Goal: Use online tool/utility: Utilize a website feature to perform a specific function

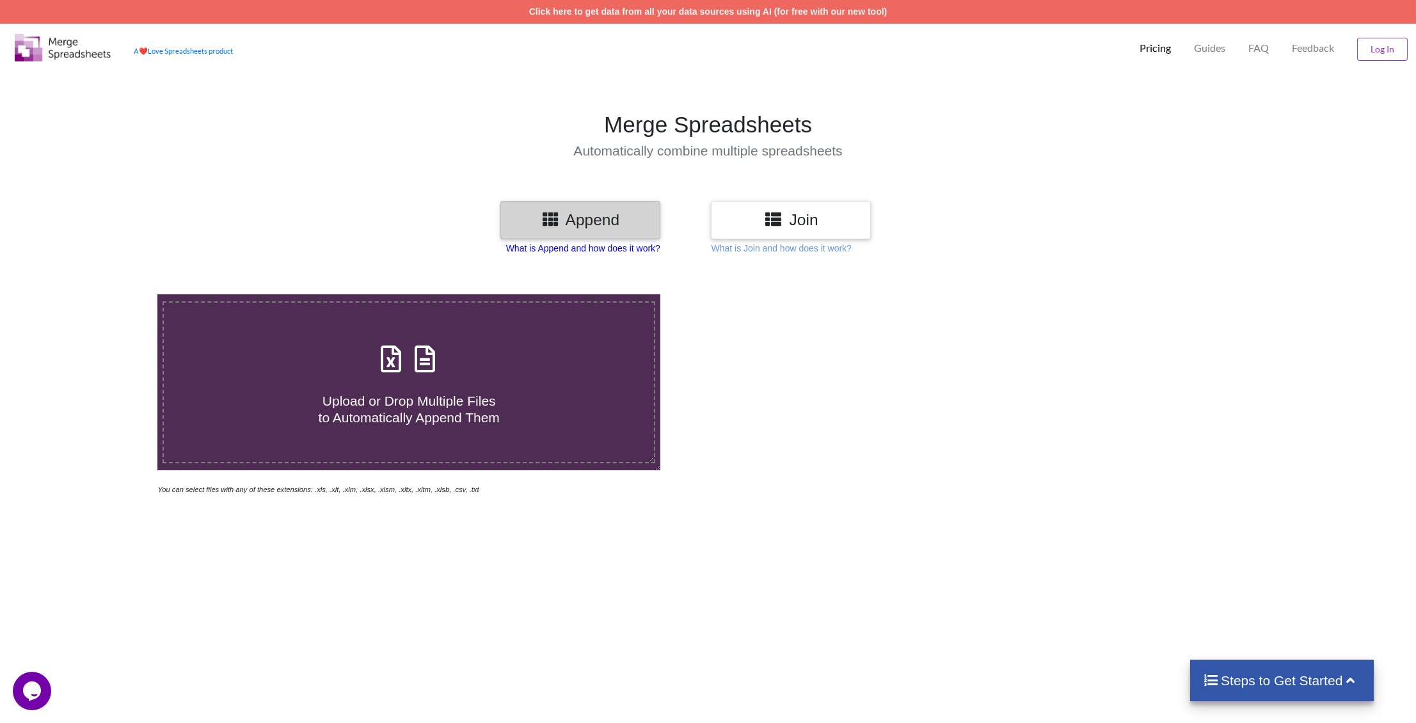
click at [609, 251] on p "What is Append and how does it work?" at bounding box center [583, 248] width 154 height 13
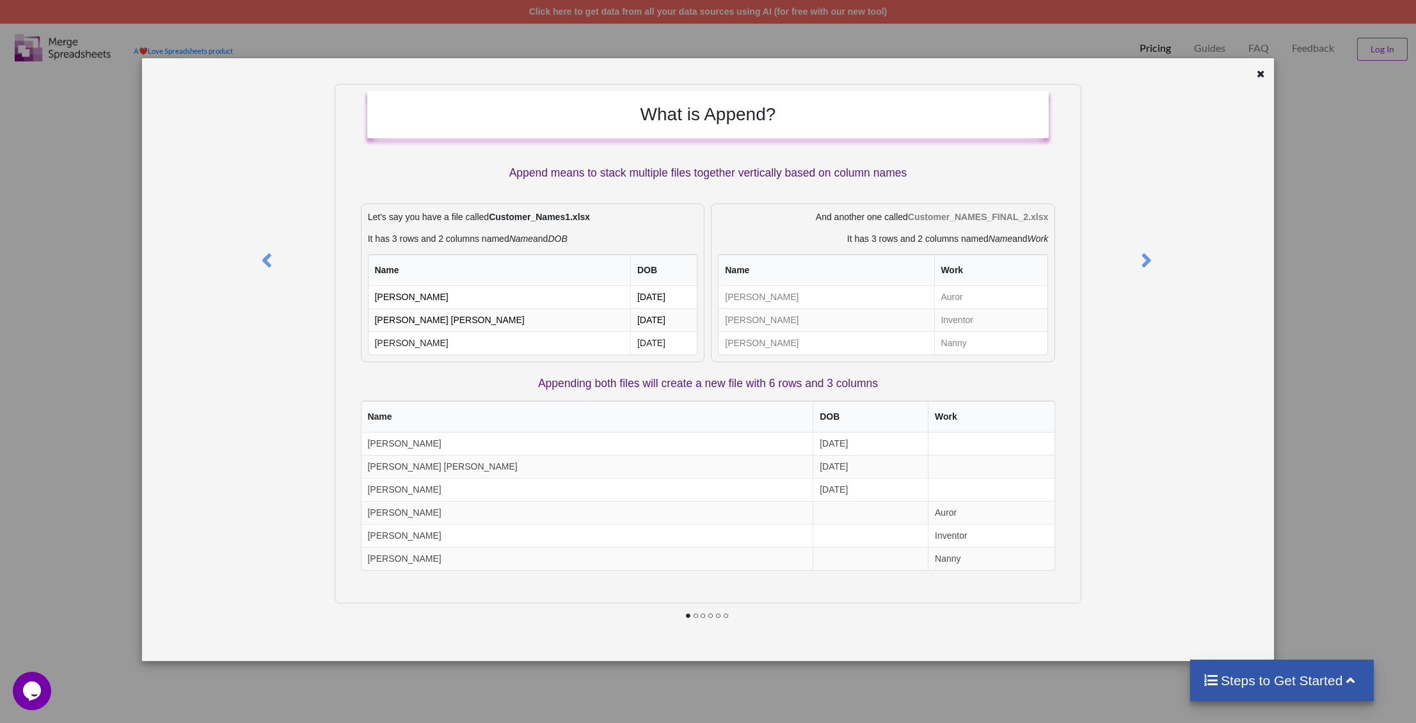
click at [138, 399] on div "What is Append? Append means to stack multiple files together vertically based …" at bounding box center [708, 361] width 1416 height 723
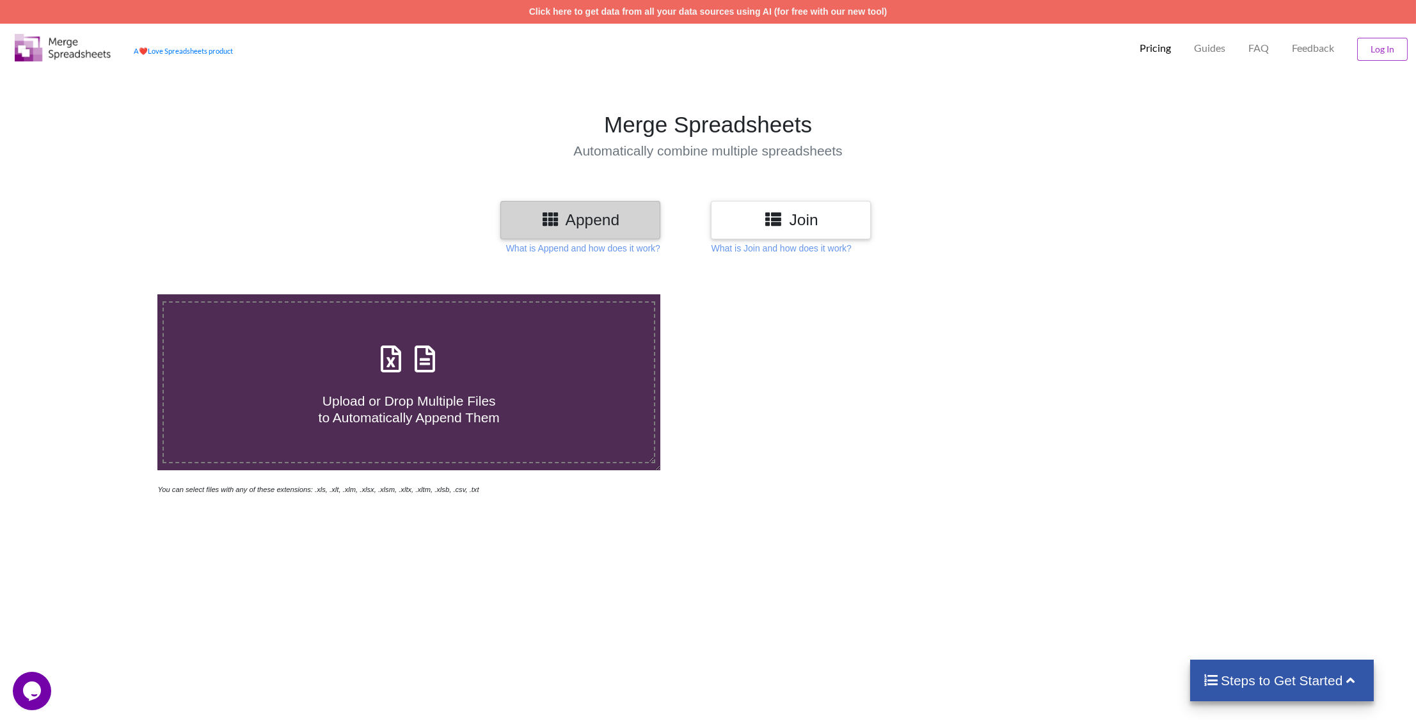
click at [839, 228] on h3 "Join" at bounding box center [791, 220] width 141 height 19
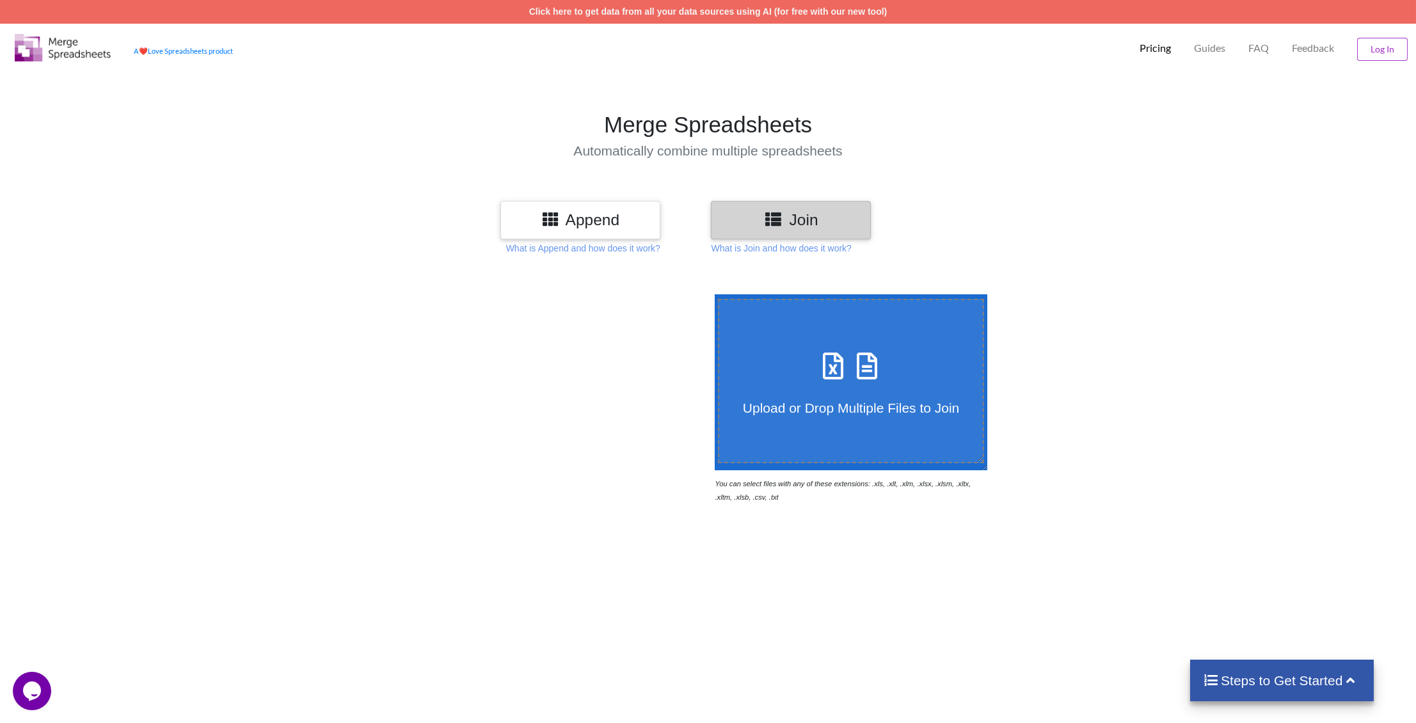
click at [837, 335] on label "Upload or Drop Multiple Files to Join" at bounding box center [851, 381] width 267 height 164
click at [712, 294] on input "Upload or Drop Multiple Files to Join" at bounding box center [712, 294] width 0 height 0
type input "C:\fakepath\faire (76).csv"
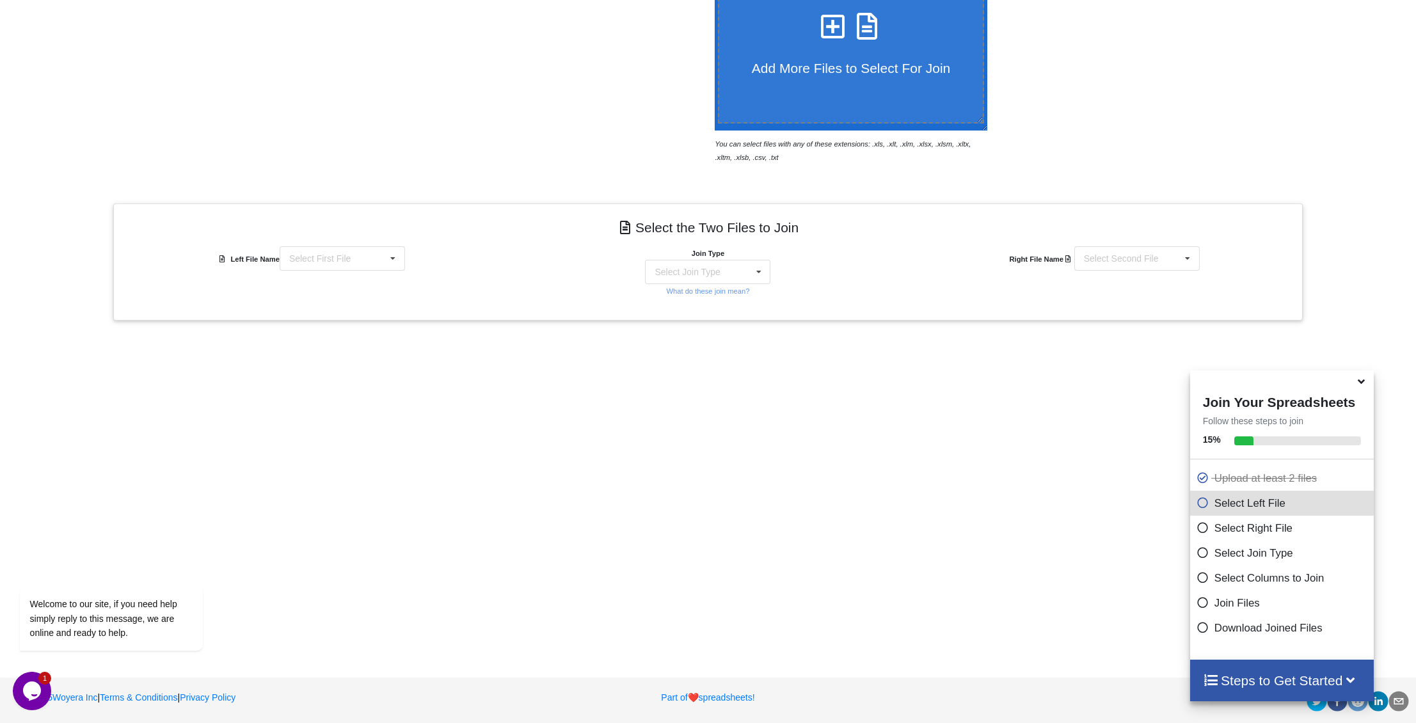
scroll to position [341, 0]
click at [372, 248] on div "Select First File faire (76).csv faire (75).csv faire (74).csv faire (73).csv f…" at bounding box center [342, 257] width 125 height 24
click at [441, 230] on h4 "Select the Two Files to Join" at bounding box center [708, 226] width 1170 height 29
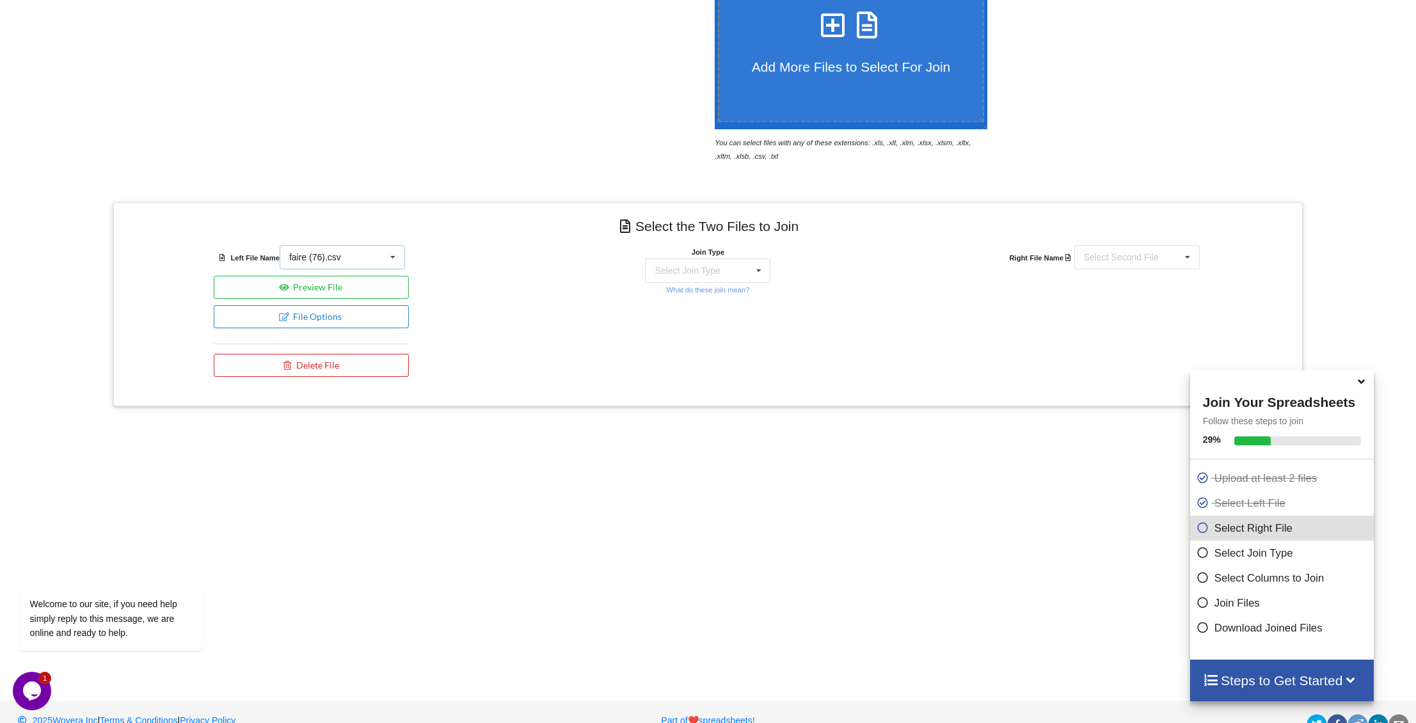
click at [392, 250] on icon at bounding box center [392, 258] width 19 height 24
click at [504, 261] on div "Left File Name faire (76).csv faire (76).csv faire (75).csv faire (74).csv fair…" at bounding box center [311, 314] width 397 height 138
click at [712, 261] on div "Select Join Type INNER JOIN LEFT JOIN RIGHT JOIN FULL JOIN" at bounding box center [707, 271] width 125 height 24
click at [699, 383] on span "FULL JOIN" at bounding box center [699, 388] width 45 height 10
click at [1129, 259] on div "Select Second File" at bounding box center [1121, 257] width 75 height 9
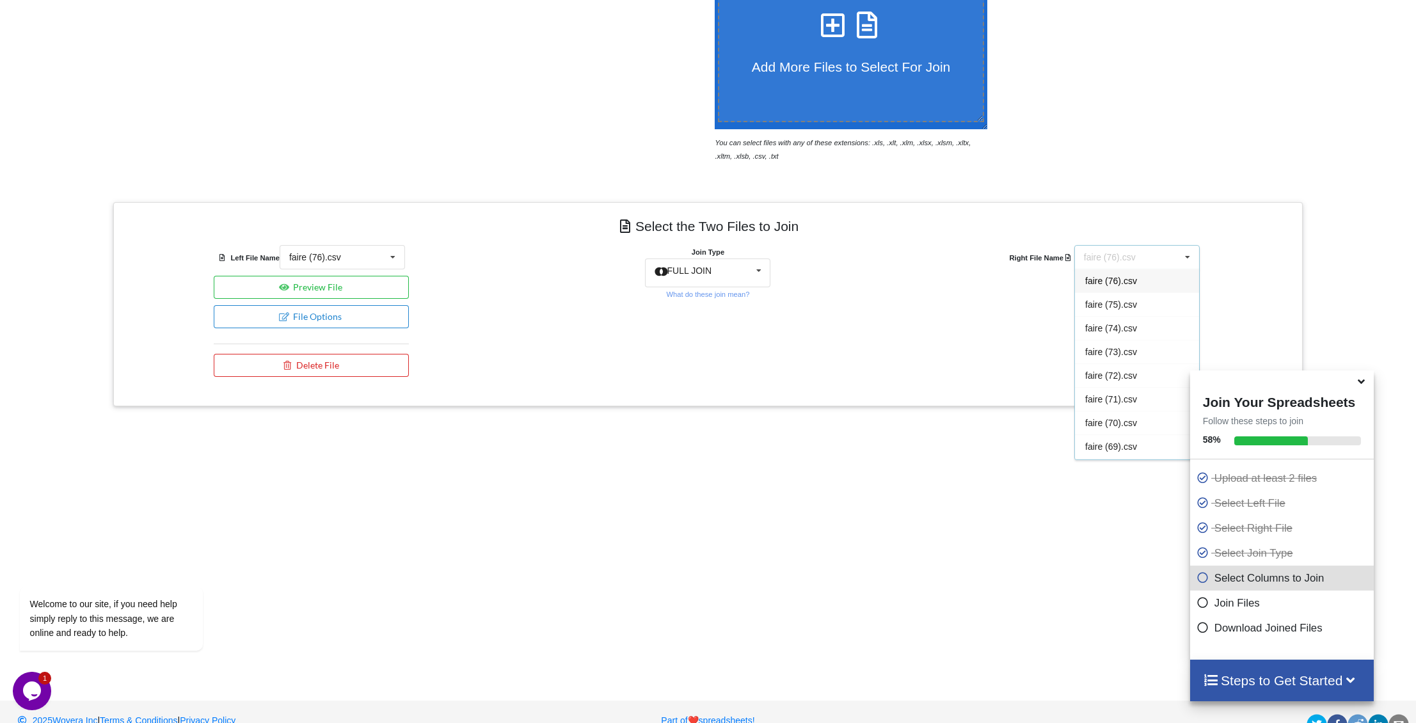
click at [952, 285] on div "Right File Name faire (76).csv faire (76).csv faire (75).csv faire (74).csv fai…" at bounding box center [1104, 314] width 397 height 138
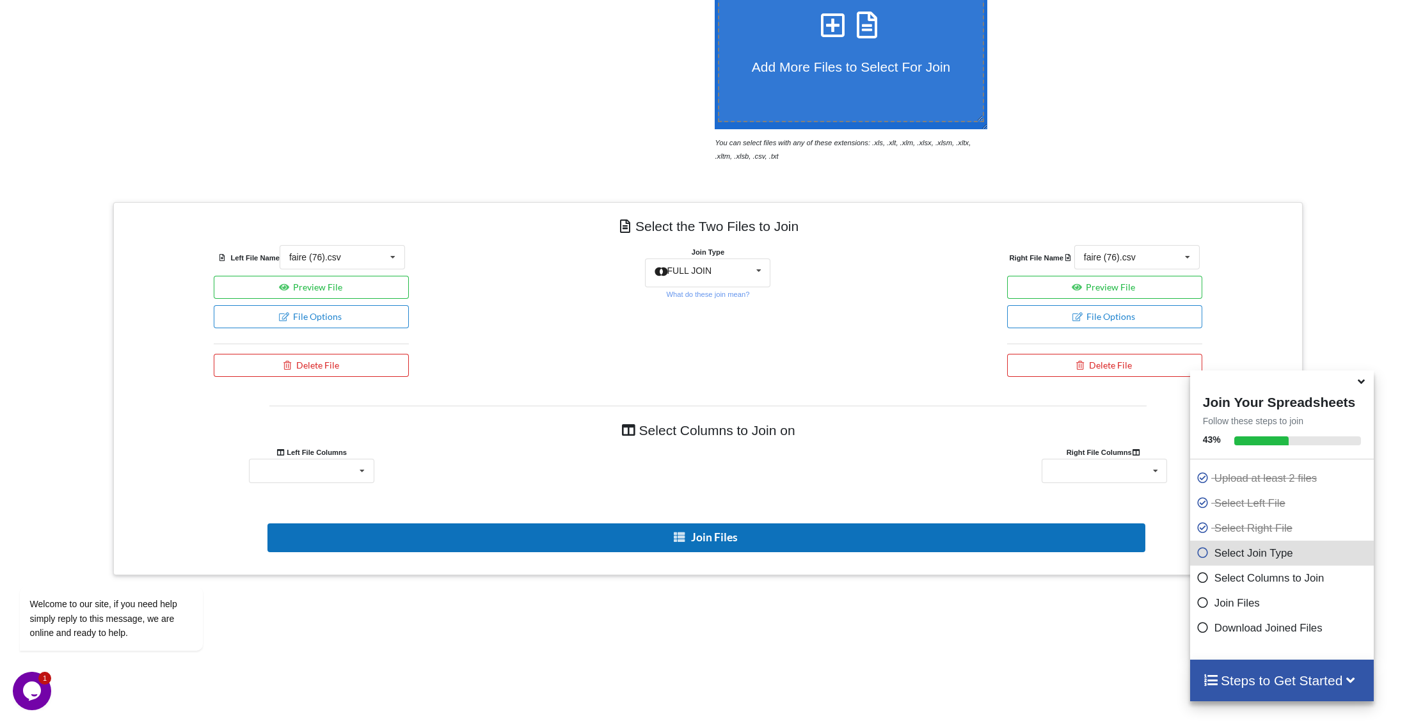
click at [701, 535] on button "Join Files" at bounding box center [707, 537] width 878 height 29
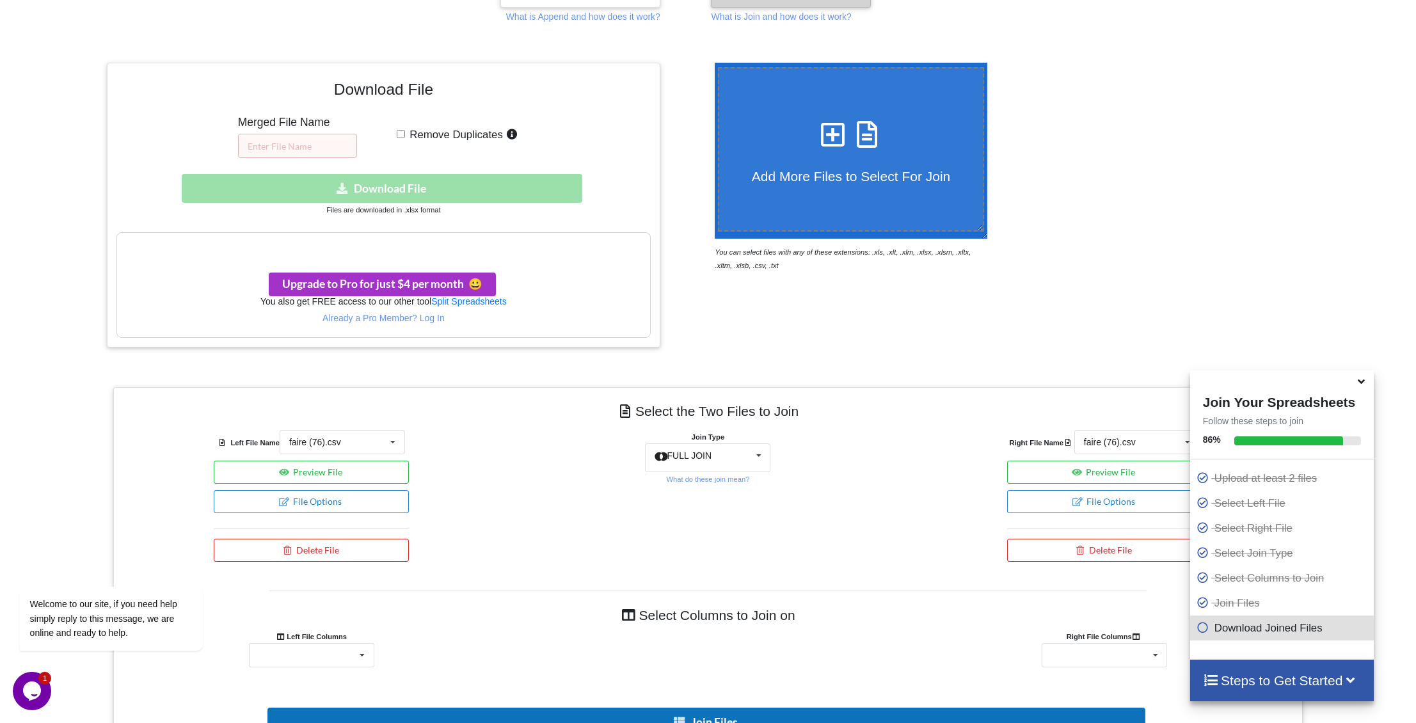
scroll to position [149, 0]
